Goal: Task Accomplishment & Management: Complete application form

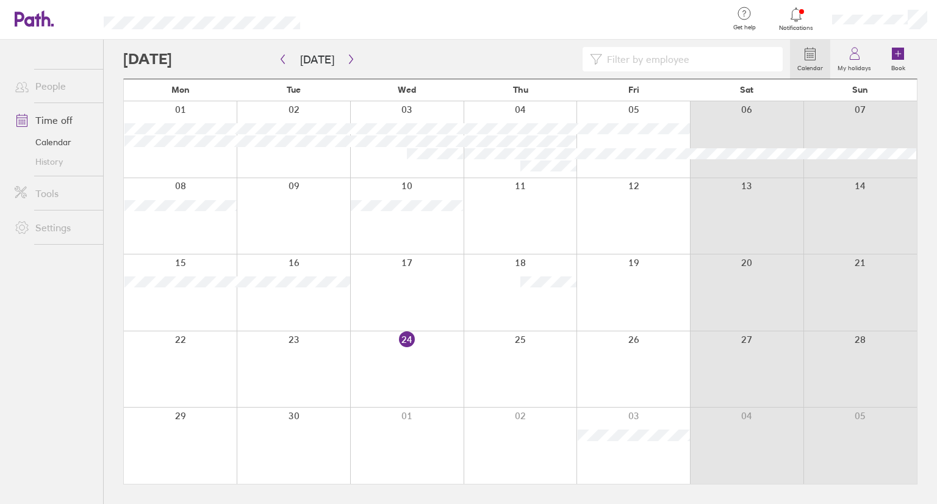
click at [357, 63] on div at bounding box center [456, 59] width 667 height 24
click at [350, 62] on icon "button" at bounding box center [350, 59] width 9 height 10
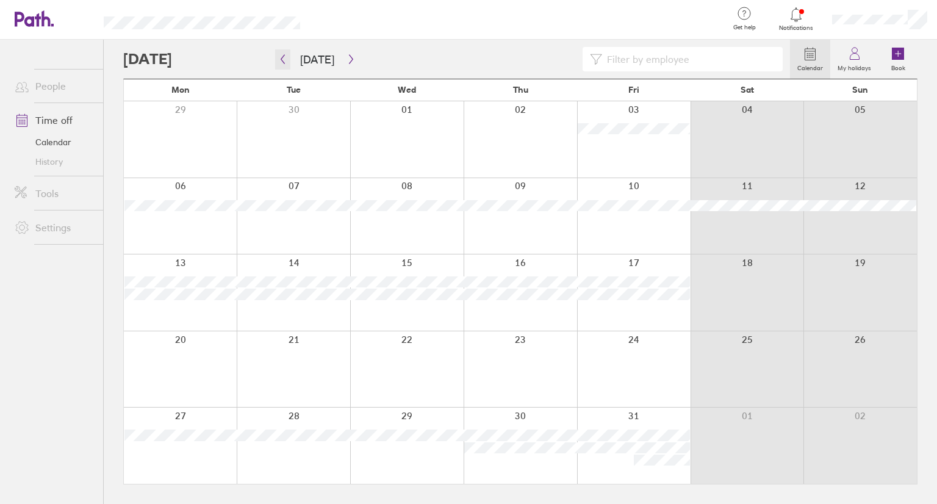
click at [285, 61] on icon "button" at bounding box center [282, 59] width 9 height 10
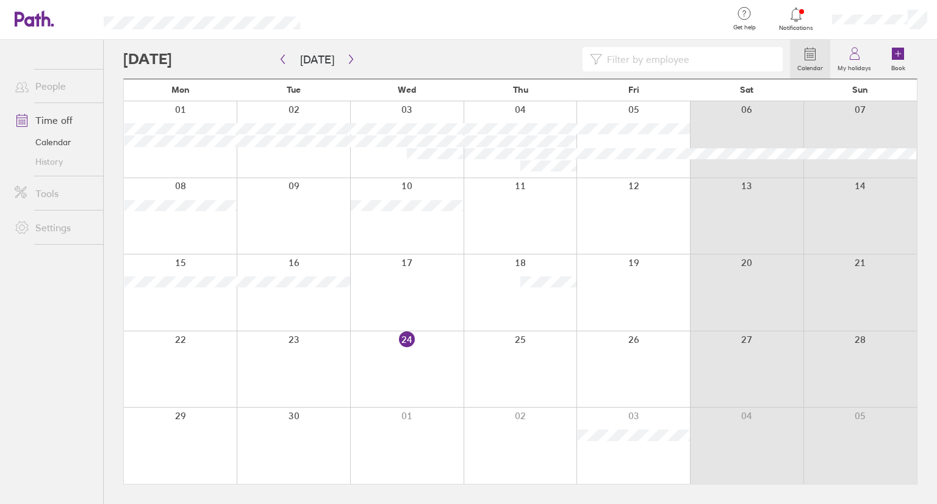
click at [509, 361] on div at bounding box center [520, 369] width 113 height 76
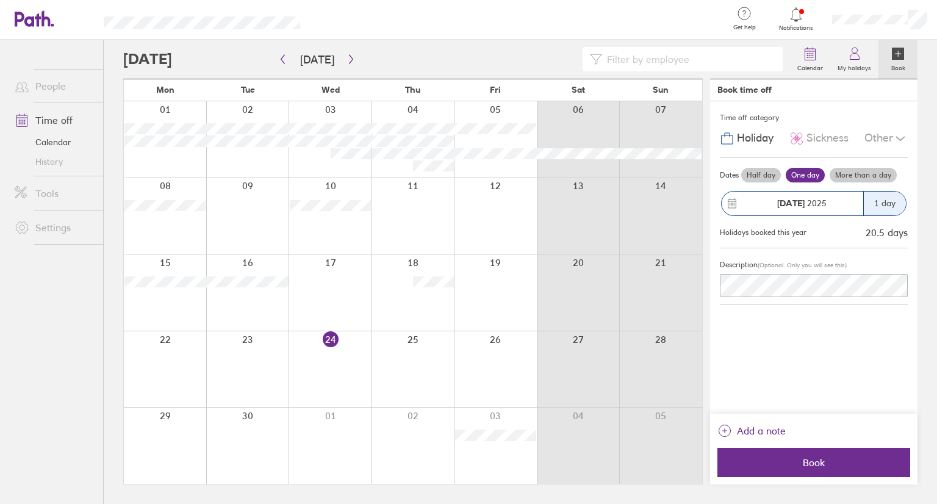
click at [758, 169] on label "Half day" at bounding box center [761, 175] width 40 height 15
click at [0, 0] on input "Half day" at bounding box center [0, 0] width 0 height 0
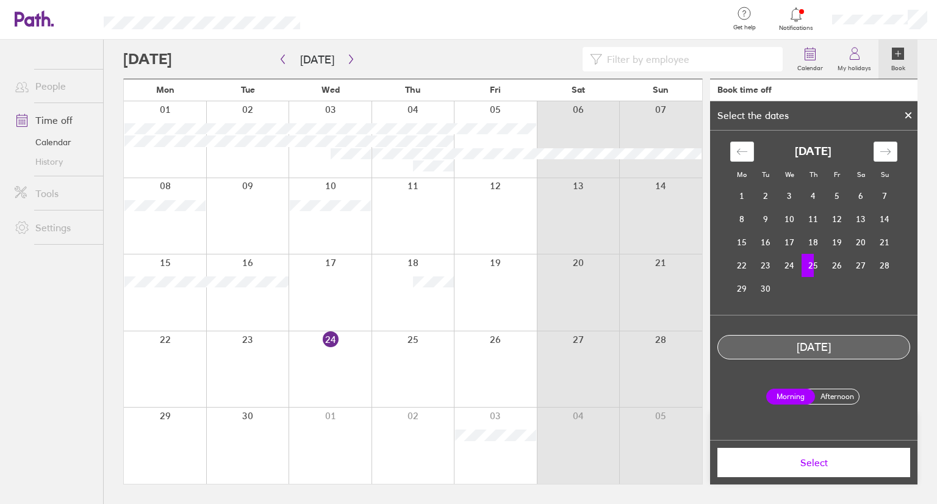
click at [817, 264] on td "25" at bounding box center [814, 265] width 24 height 23
click at [841, 391] on label "Afternoon" at bounding box center [837, 396] width 49 height 15
click at [0, 0] on input "Afternoon" at bounding box center [0, 0] width 0 height 0
click at [837, 474] on button "Select" at bounding box center [813, 462] width 193 height 29
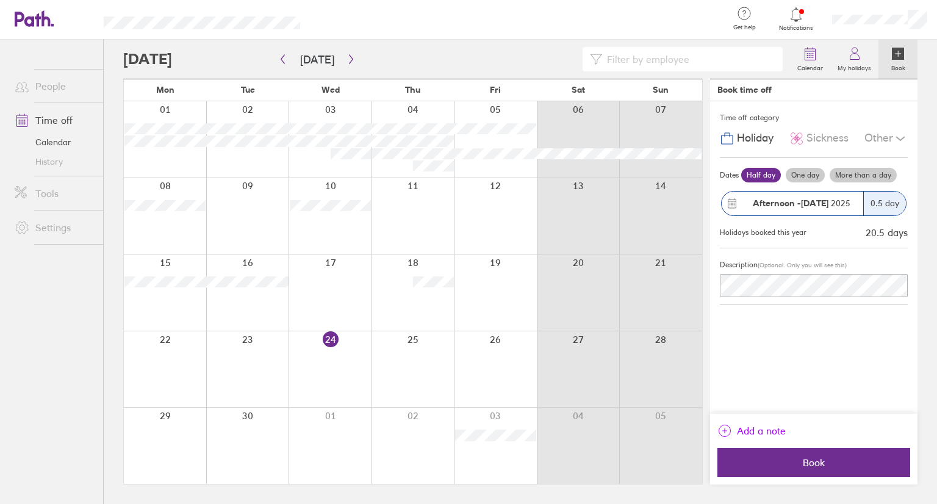
click at [750, 433] on span "Add a note" at bounding box center [761, 431] width 49 height 20
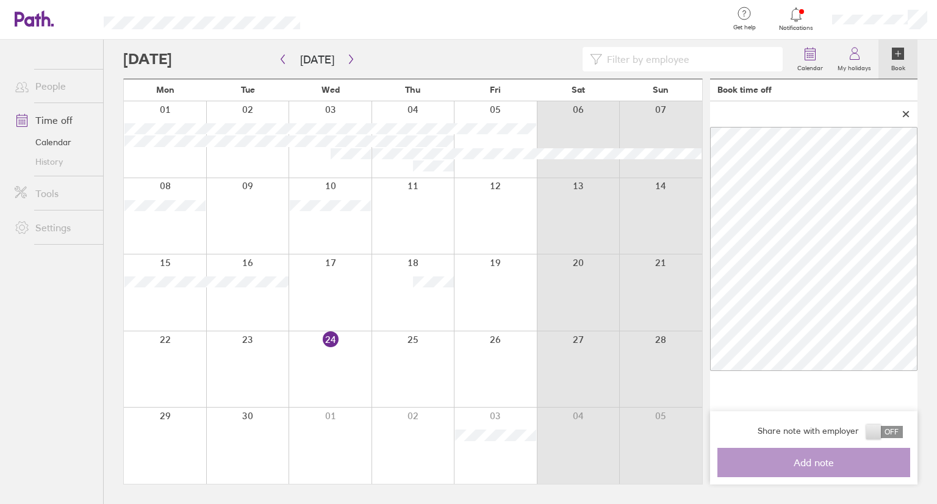
click at [891, 431] on span at bounding box center [884, 432] width 37 height 12
click at [903, 435] on input "checkbox" at bounding box center [903, 435] width 0 height 0
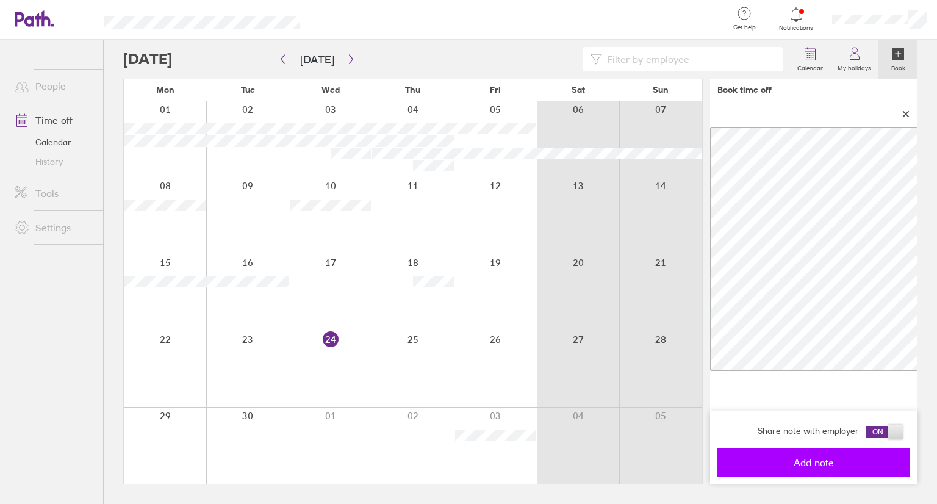
click at [838, 464] on span "Add note" at bounding box center [814, 462] width 176 height 11
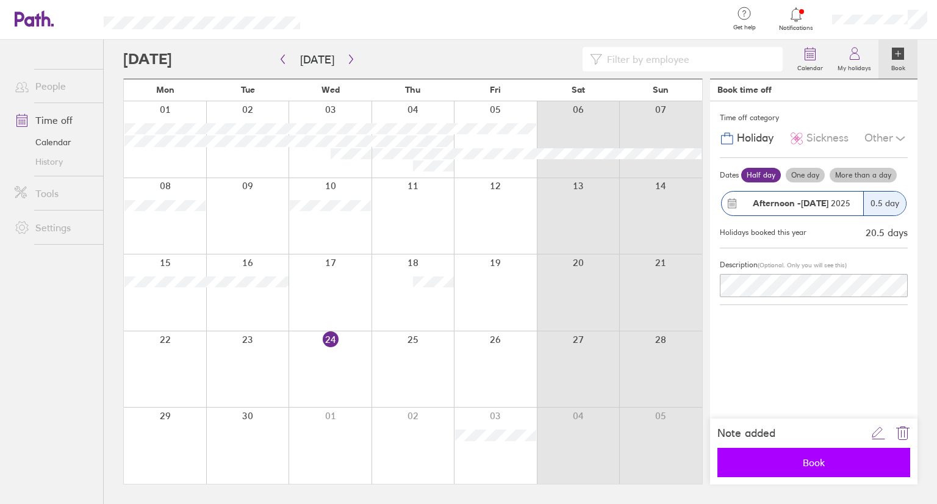
click at [808, 465] on span "Book" at bounding box center [814, 462] width 176 height 11
